Goal: Information Seeking & Learning: Find specific fact

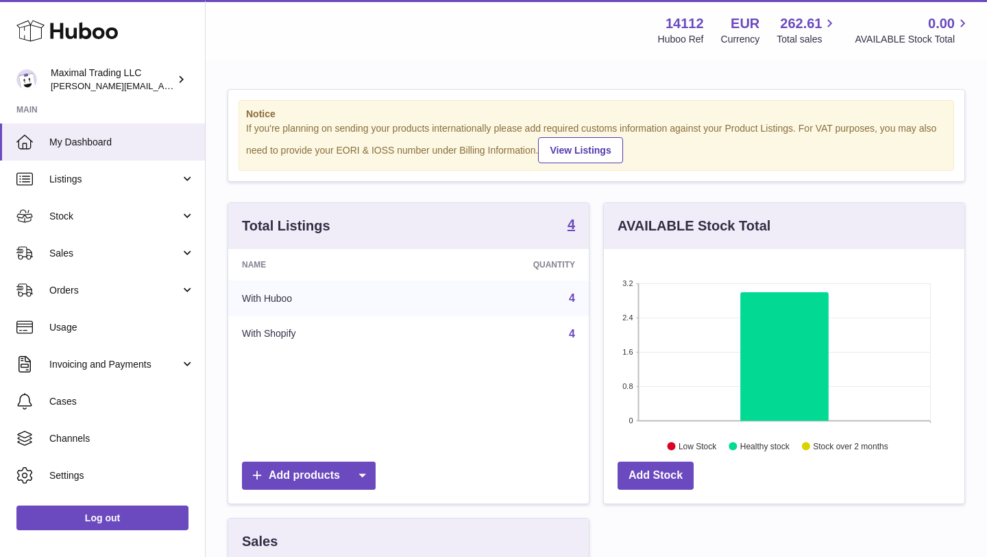
scroll to position [214, 361]
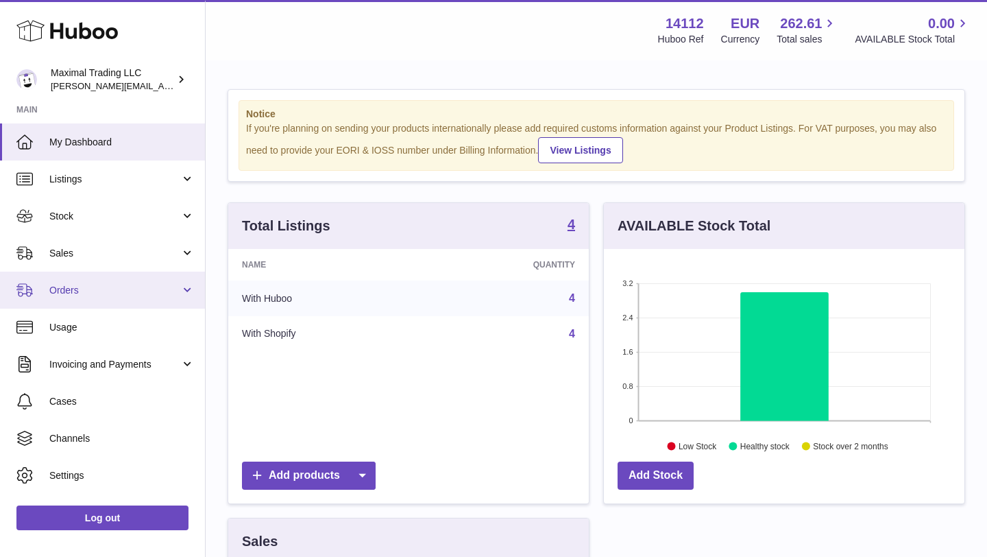
click at [105, 287] on span "Orders" at bounding box center [114, 290] width 131 height 13
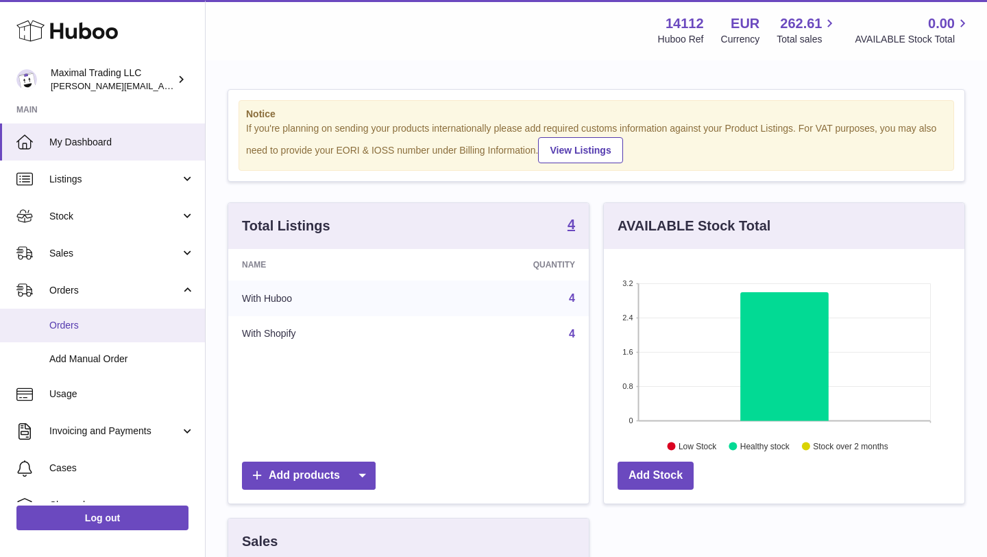
click at [103, 318] on link "Orders" at bounding box center [102, 326] width 205 height 34
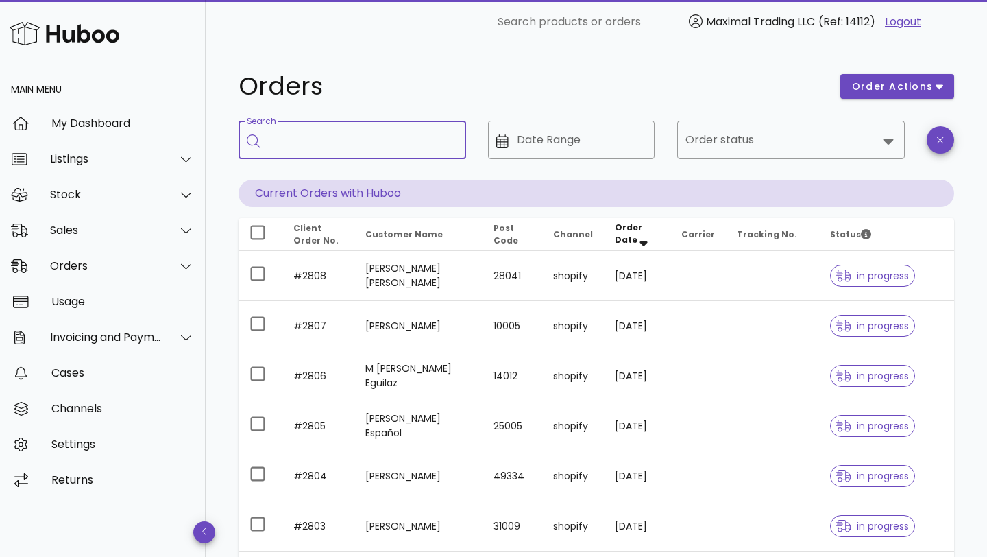
click at [320, 143] on input "Search" at bounding box center [362, 140] width 187 height 22
type input "*"
type input "*******"
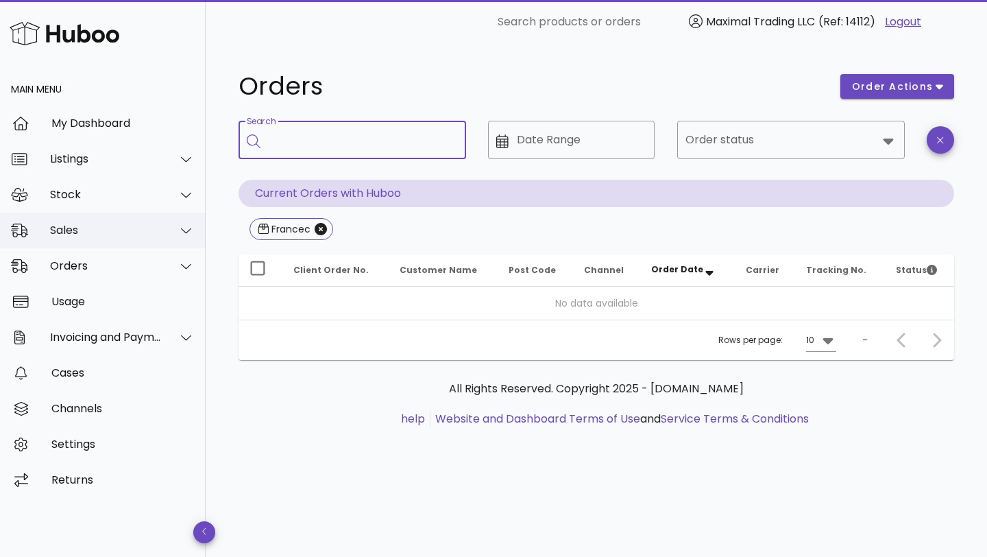
click at [127, 232] on div "Sales" at bounding box center [106, 230] width 112 height 13
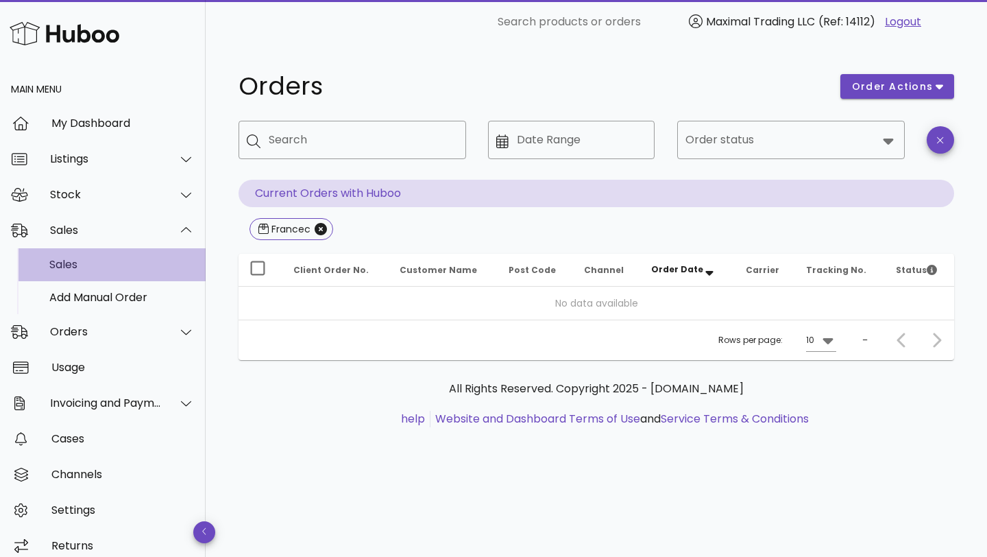
click at [91, 267] on div "Sales" at bounding box center [121, 264] width 145 height 13
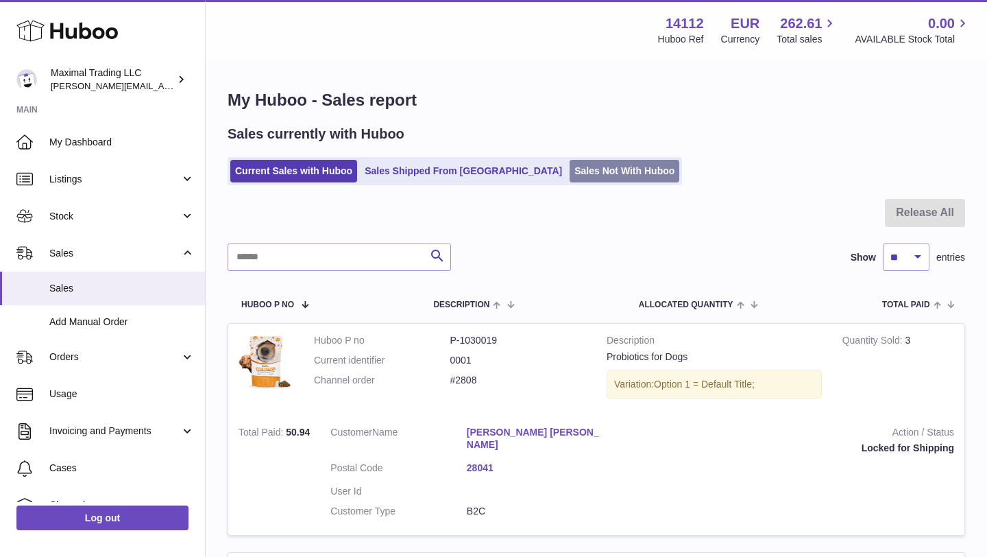
click at [570, 171] on link "Sales Not With Huboo" at bounding box center [625, 171] width 110 height 23
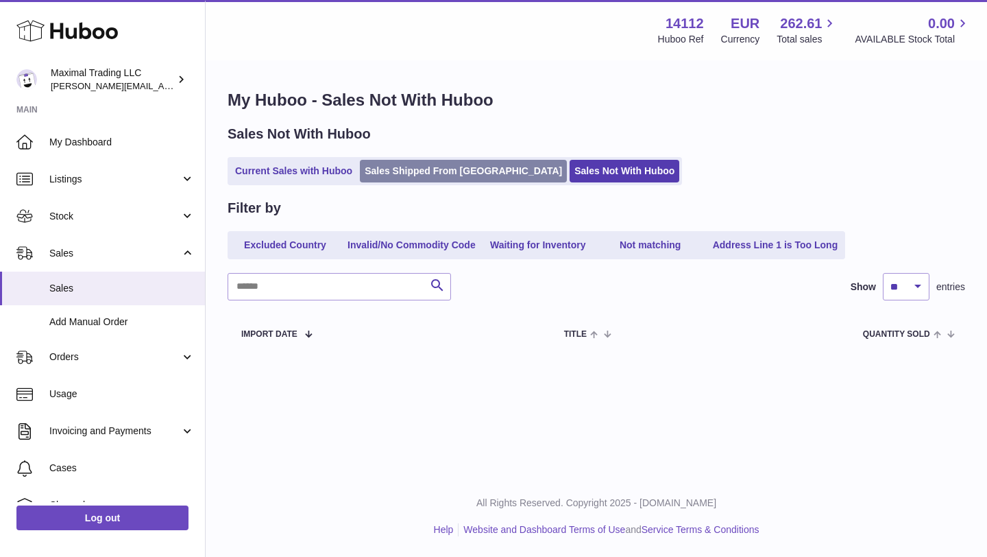
click at [437, 167] on link "Sales Shipped From [GEOGRAPHIC_DATA]" at bounding box center [463, 171] width 207 height 23
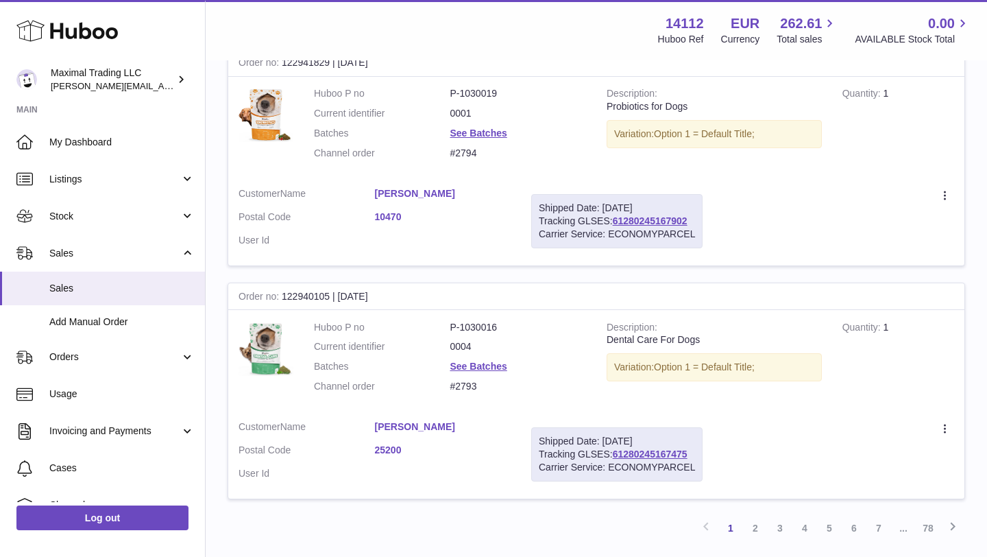
scroll to position [2199, 0]
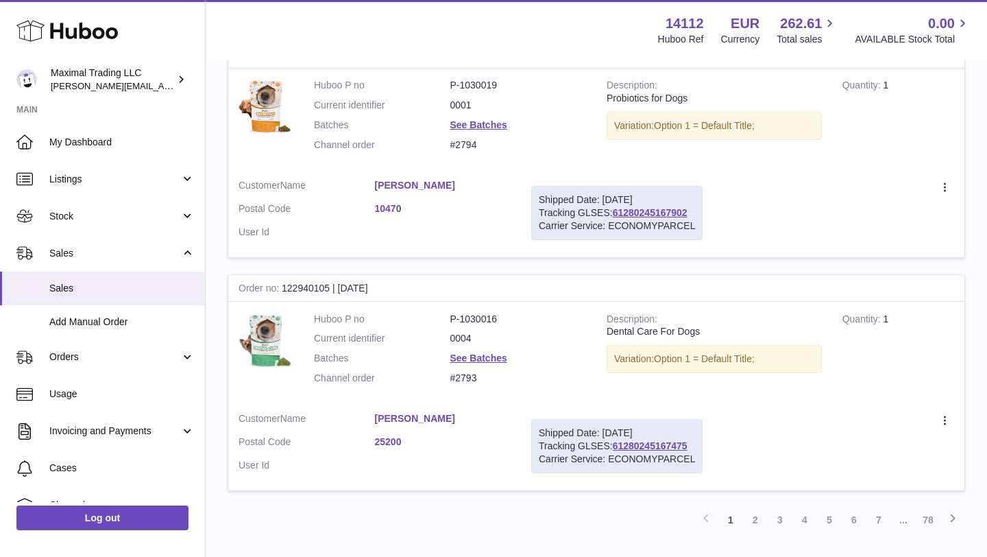
click at [756, 507] on link "2" at bounding box center [755, 519] width 25 height 25
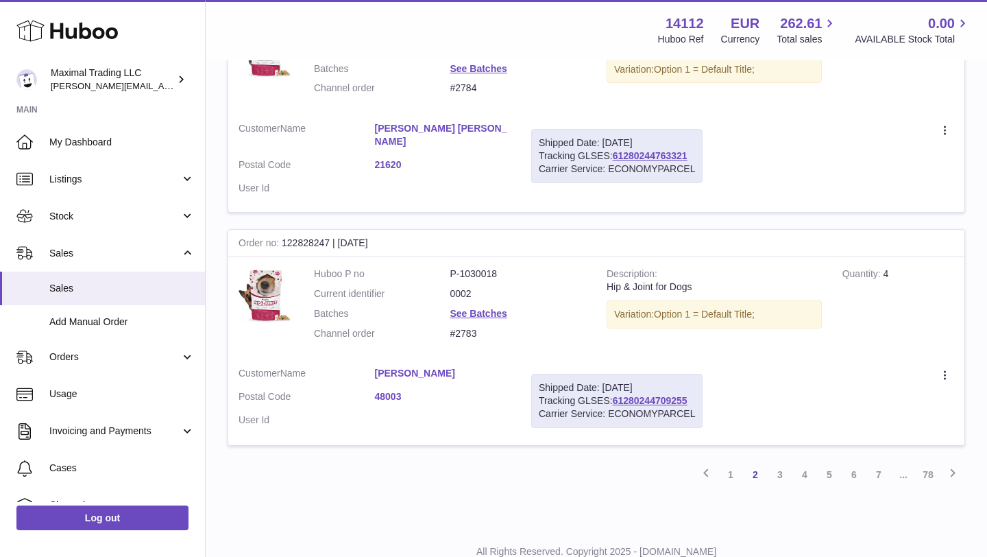
scroll to position [2224, 0]
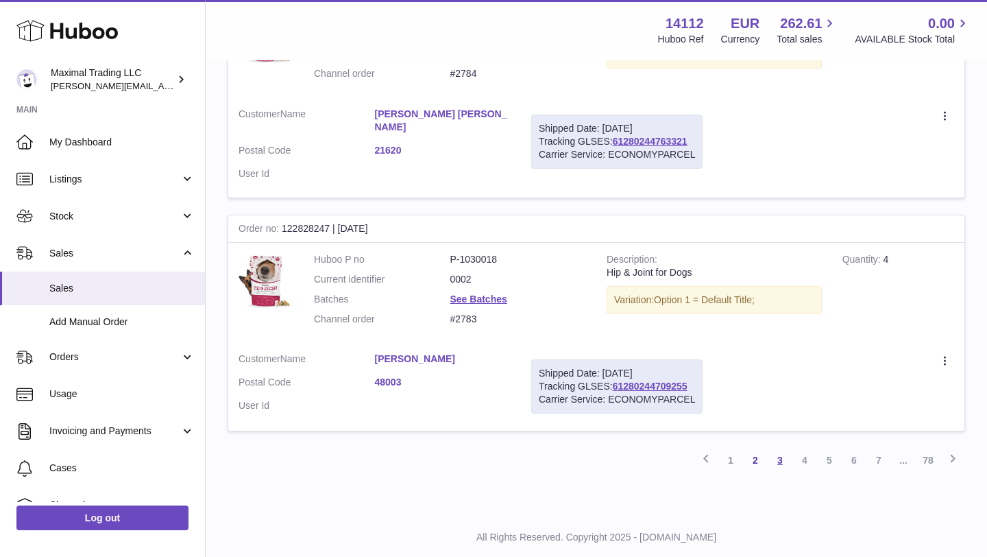
click at [778, 448] on link "3" at bounding box center [780, 460] width 25 height 25
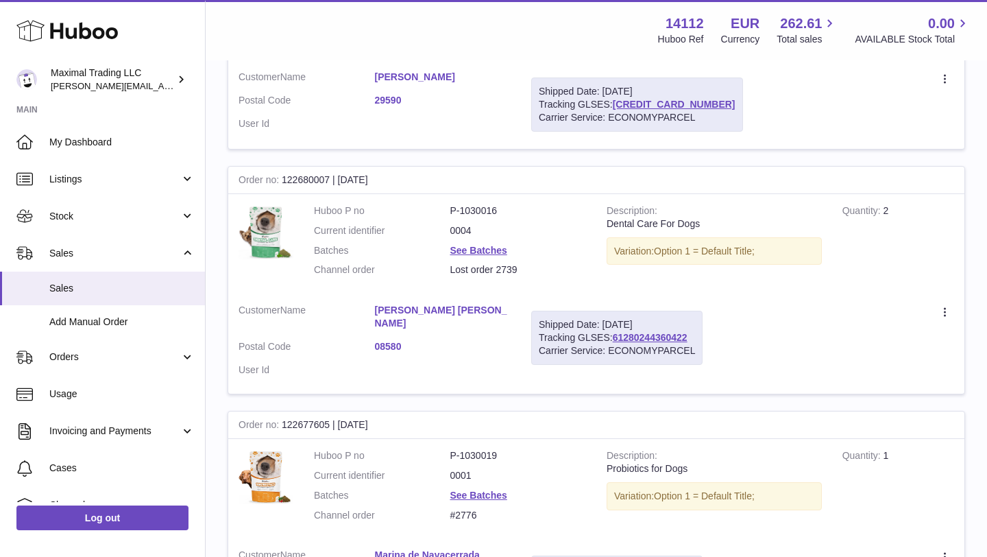
scroll to position [1774, 0]
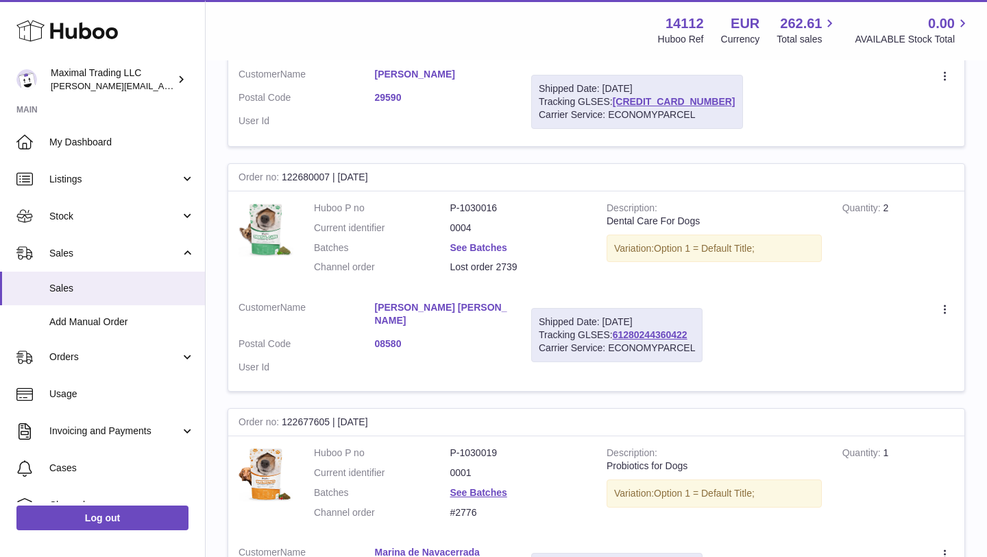
click at [472, 246] on link "See Batches" at bounding box center [478, 247] width 57 height 11
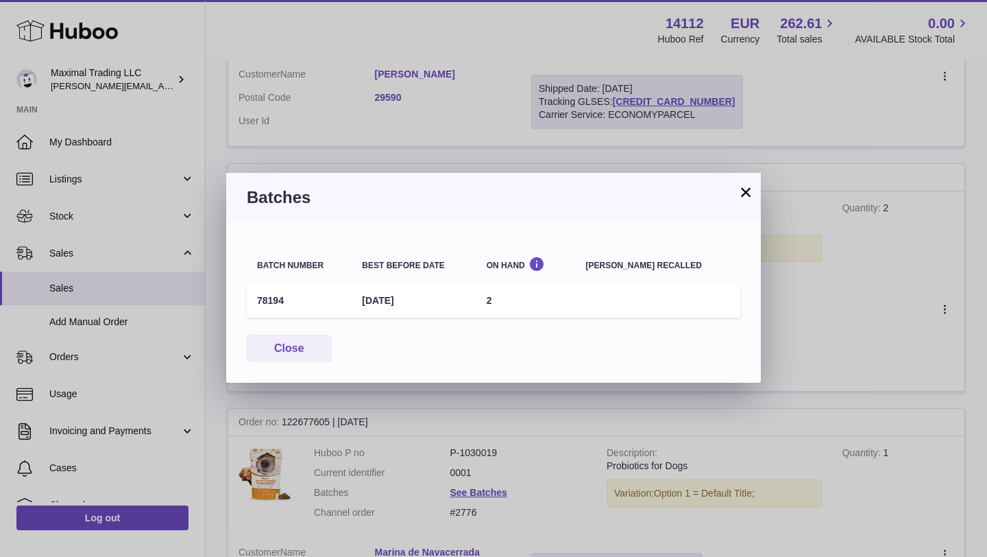
click at [746, 191] on button "×" at bounding box center [746, 192] width 16 height 16
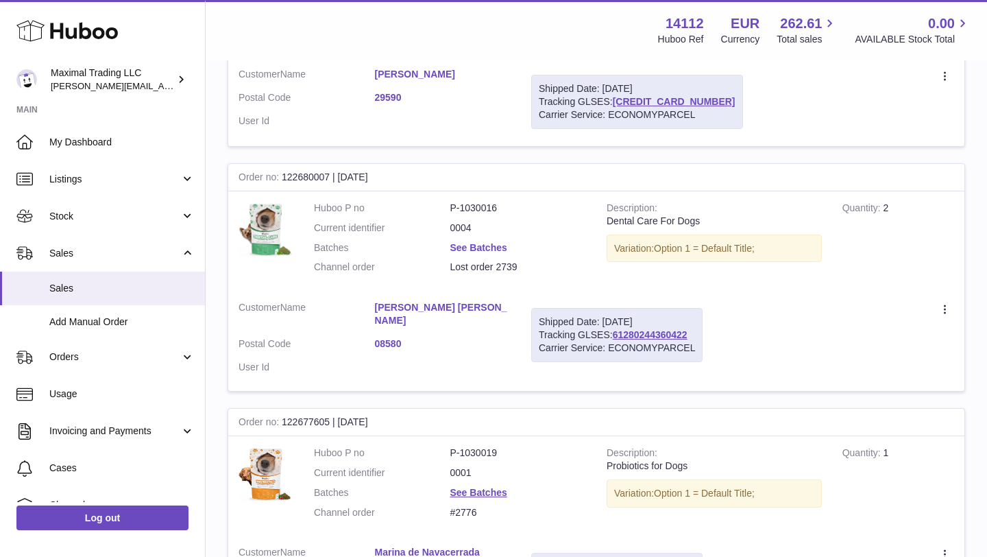
click at [480, 245] on link "See Batches" at bounding box center [478, 247] width 57 height 11
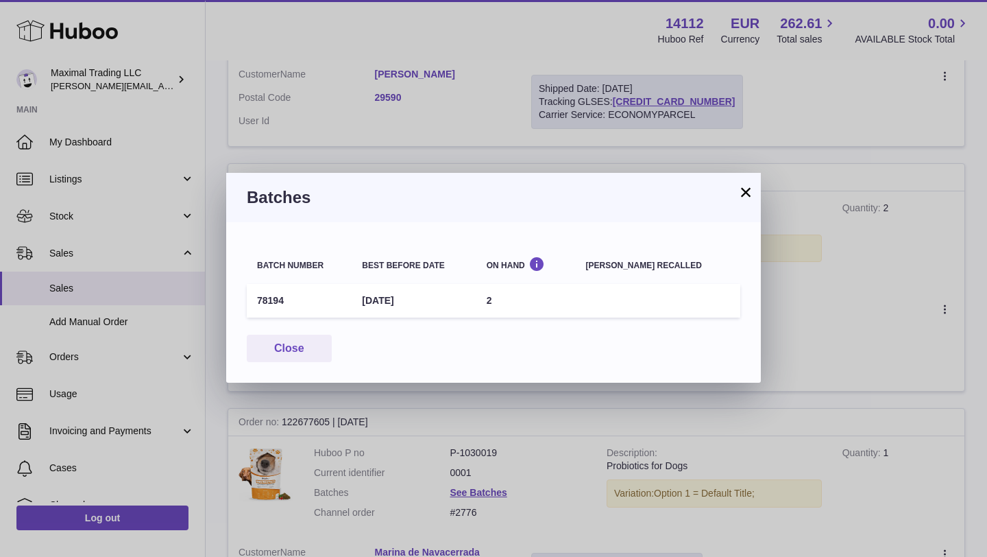
click at [752, 189] on button "×" at bounding box center [746, 192] width 16 height 16
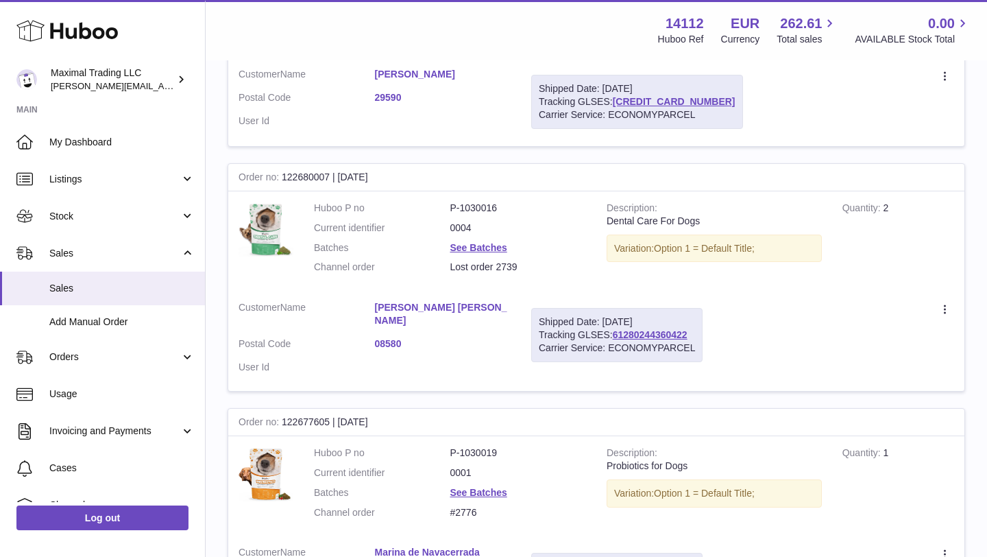
click at [405, 302] on link "[PERSON_NAME] [PERSON_NAME]" at bounding box center [443, 314] width 136 height 26
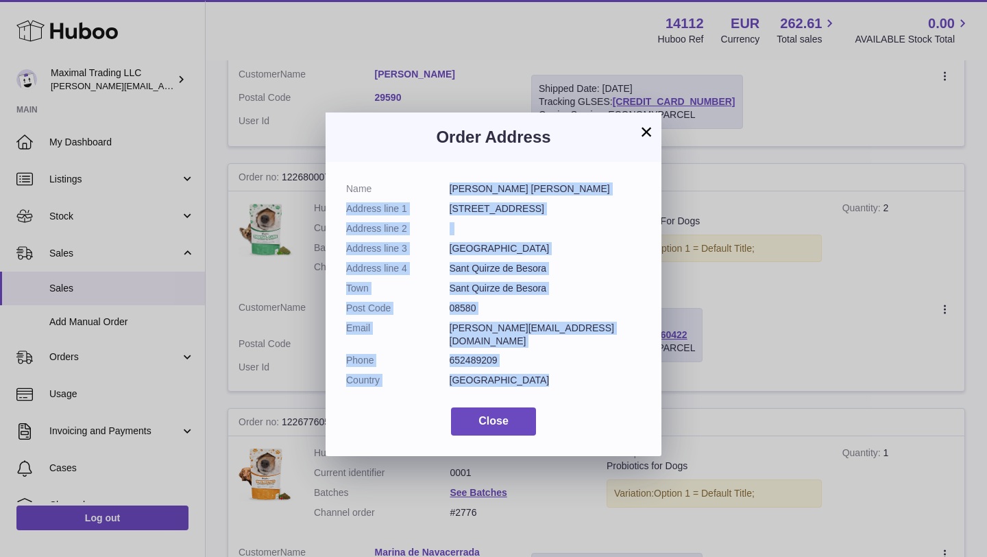
drag, startPoint x: 450, startPoint y: 187, endPoint x: 541, endPoint y: 389, distance: 221.3
click at [541, 389] on div "Name [PERSON_NAME] [PERSON_NAME] Address line [STREET_ADDRESS] Address line 2 A…" at bounding box center [494, 309] width 336 height 294
copy div "[PERSON_NAME] [PERSON_NAME] Address line [STREET_ADDRESS] Address line 2 Addres…"
click at [643, 126] on button "×" at bounding box center [646, 131] width 16 height 16
